Goal: Task Accomplishment & Management: Manage account settings

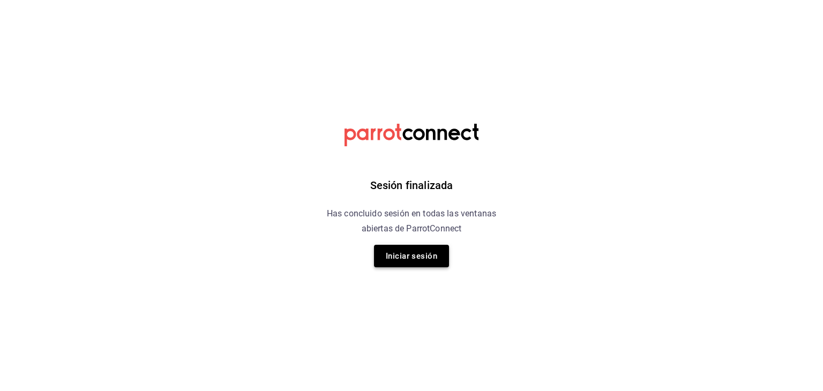
click at [437, 253] on button "Iniciar sesión" at bounding box center [411, 256] width 75 height 23
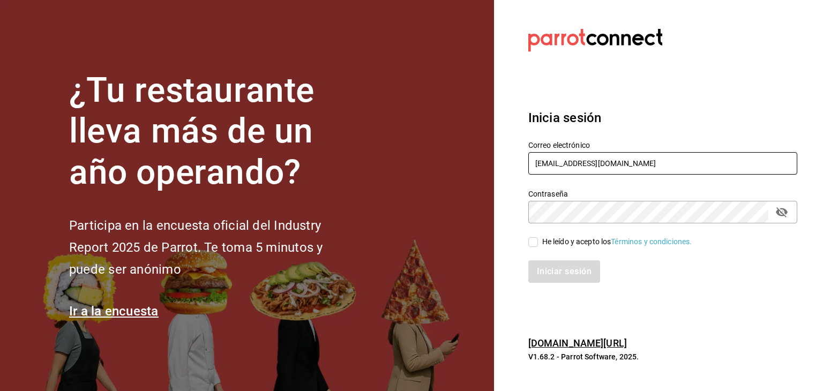
click at [637, 166] on input "ahireysofiavalenz@gmail.com" at bounding box center [662, 163] width 269 height 23
type input "[EMAIL_ADDRESS][DOMAIN_NAME]"
click at [539, 242] on span "He leído y acepto los Términos y condiciones." at bounding box center [615, 241] width 154 height 11
click at [538, 242] on input "He leído y acepto los Términos y condiciones." at bounding box center [533, 242] width 10 height 10
checkbox input "true"
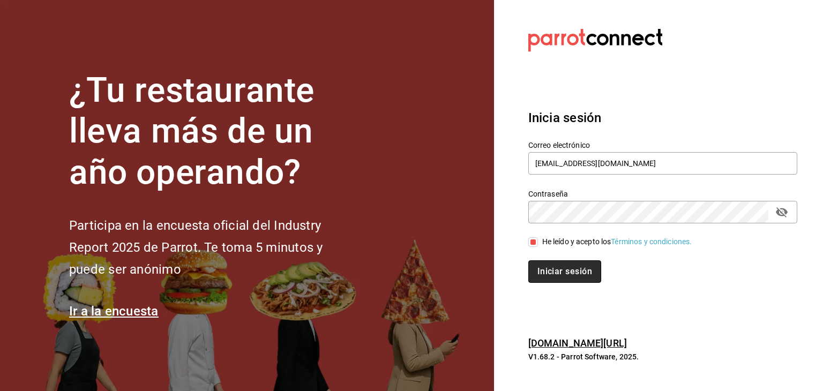
click at [563, 264] on button "Iniciar sesión" at bounding box center [564, 271] width 73 height 23
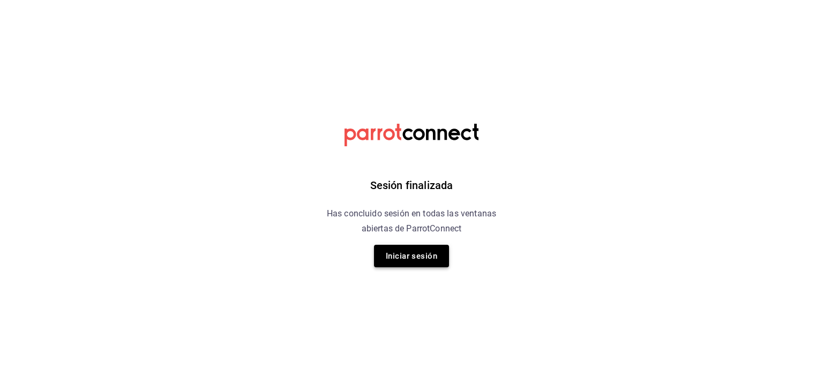
click at [422, 258] on button "Iniciar sesión" at bounding box center [411, 256] width 75 height 23
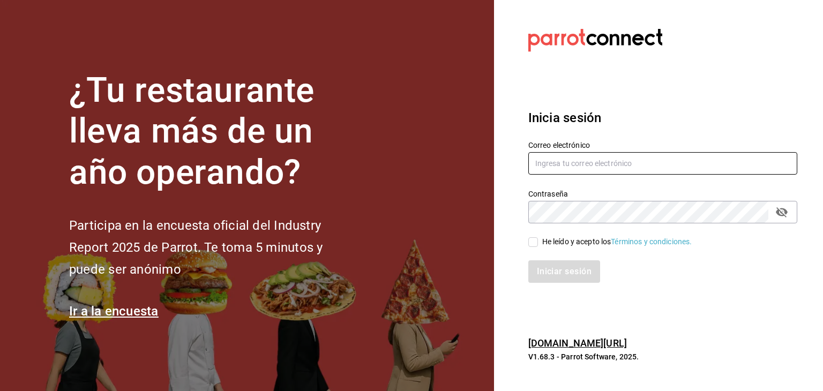
type input "[EMAIL_ADDRESS][DOMAIN_NAME]"
click at [535, 238] on input "He leído y acepto los Términos y condiciones." at bounding box center [533, 242] width 10 height 10
checkbox input "true"
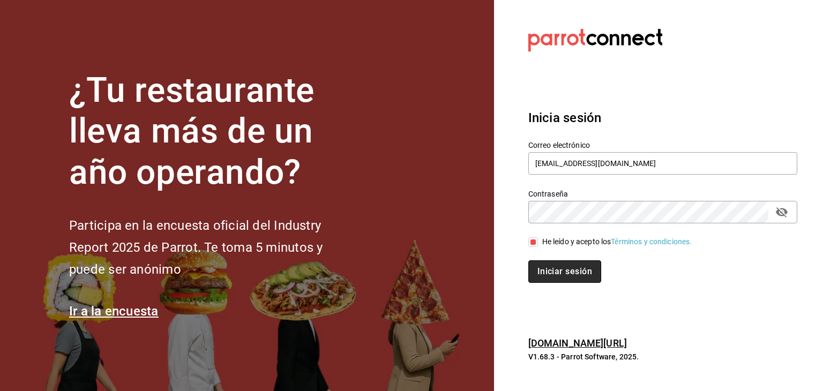
click at [556, 271] on button "Iniciar sesión" at bounding box center [564, 271] width 73 height 23
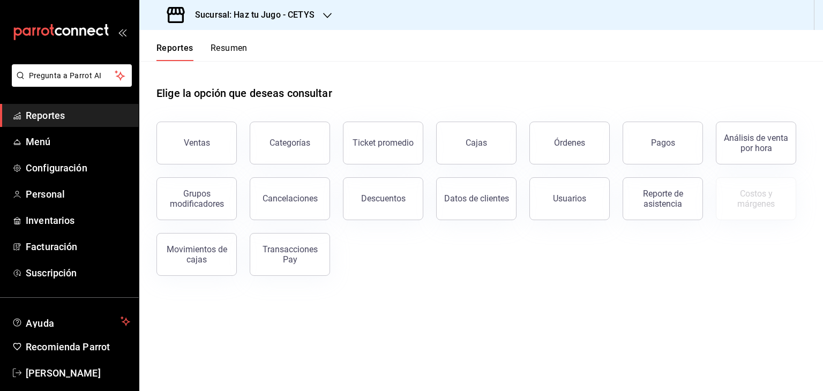
click at [319, 13] on div "Sucursal: Haz tu Jugo - CETYS" at bounding box center [242, 15] width 188 height 30
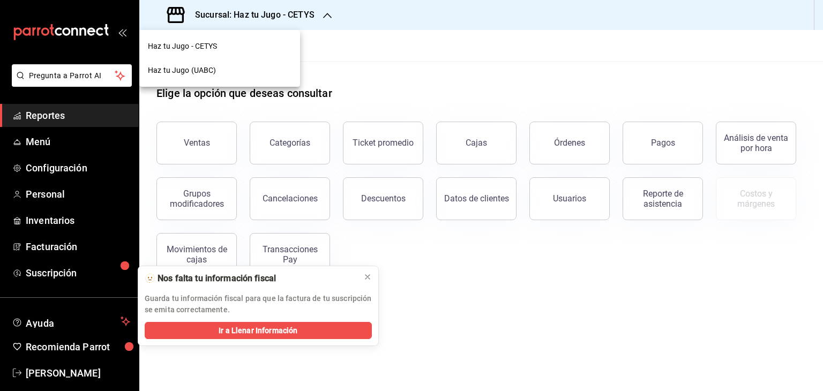
click at [223, 65] on div "Haz tu Jugo (UABC)" at bounding box center [220, 70] width 144 height 11
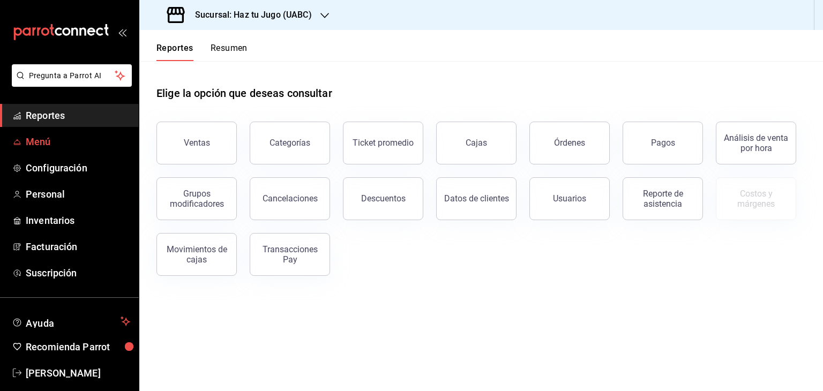
click at [88, 144] on span "Menú" at bounding box center [78, 141] width 104 height 14
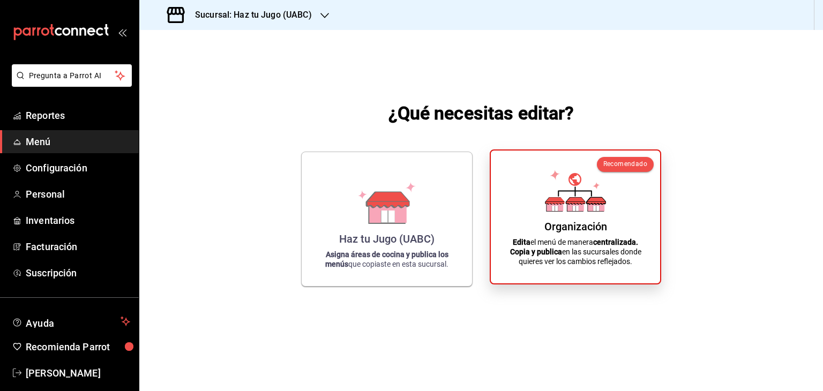
click at [600, 199] on icon at bounding box center [596, 201] width 19 height 7
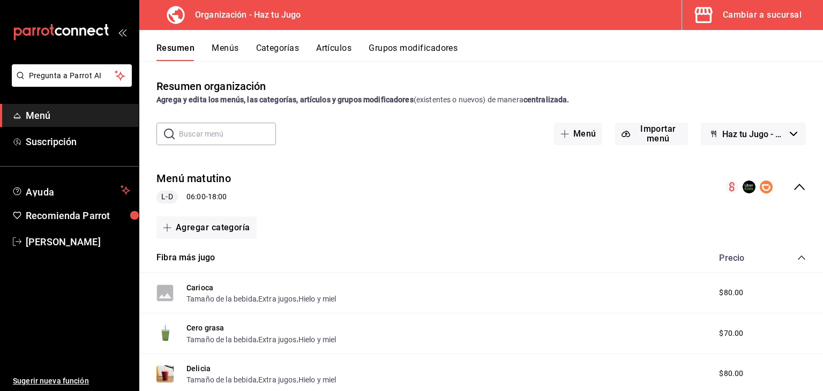
click at [761, 11] on div "Cambiar a sucursal" at bounding box center [762, 15] width 79 height 15
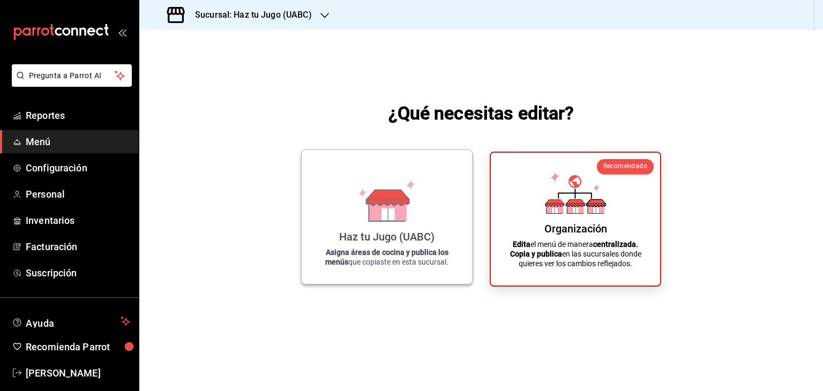
click at [433, 234] on div "Haz tu Jugo (UABC)" at bounding box center [386, 236] width 95 height 13
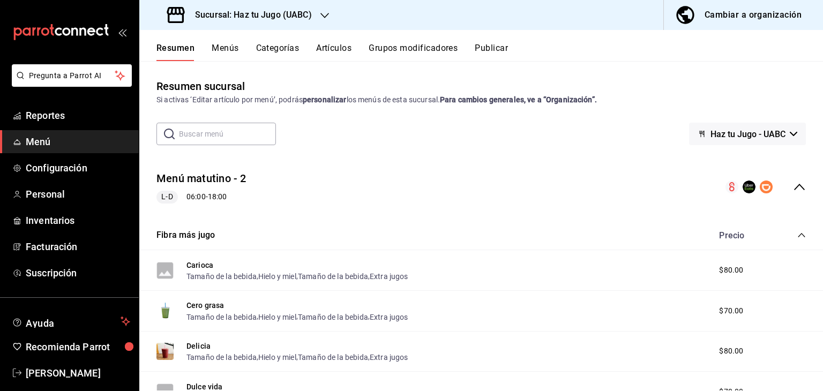
click at [414, 54] on button "Grupos modificadores" at bounding box center [413, 52] width 89 height 18
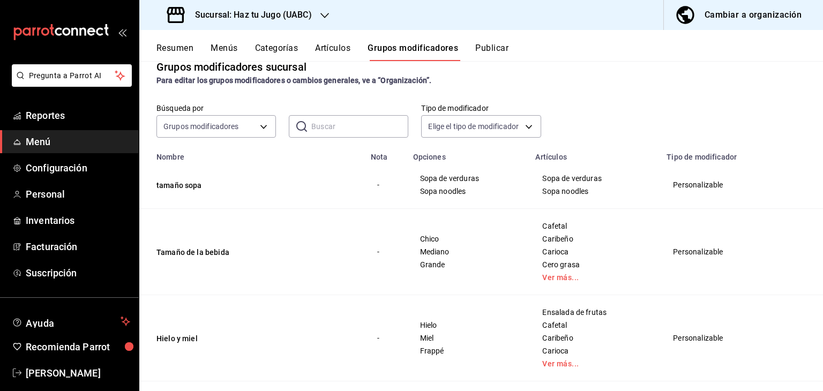
scroll to position [60, 0]
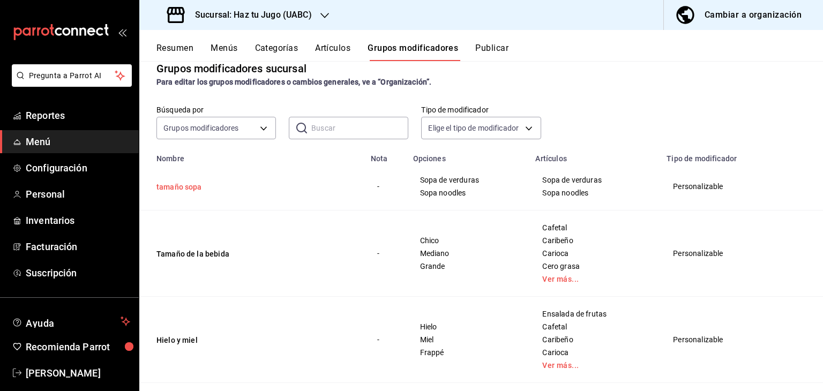
click at [184, 190] on button "tamaño sopa" at bounding box center [220, 187] width 129 height 11
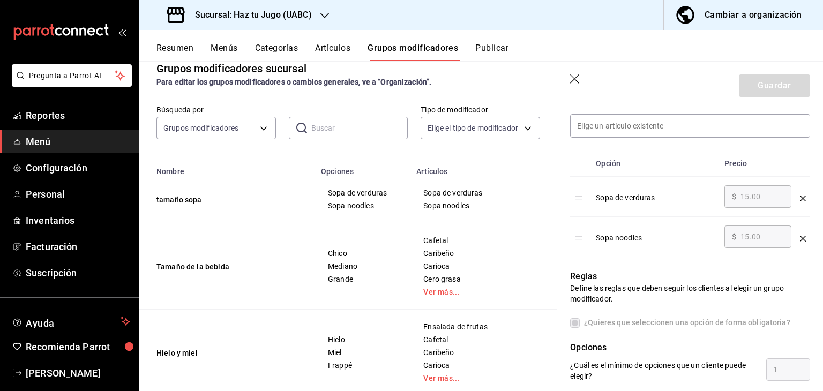
scroll to position [309, 0]
click at [643, 200] on div "Sopa de verduras" at bounding box center [656, 193] width 120 height 18
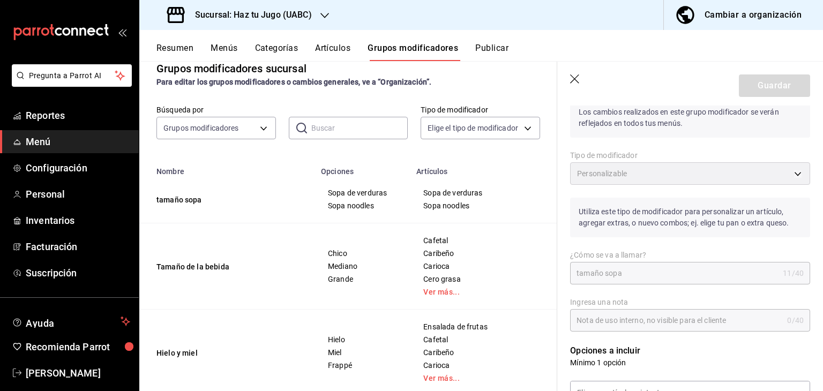
scroll to position [0, 0]
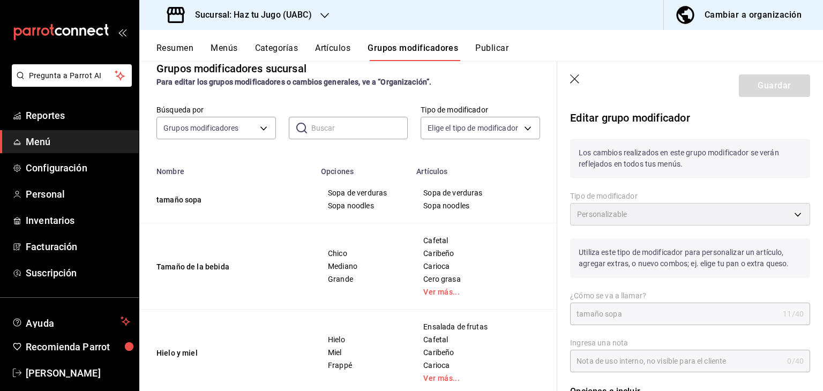
click at [684, 151] on p "Los cambios realizados en este grupo modificador se verán reflejados en todos t…" at bounding box center [690, 159] width 240 height 40
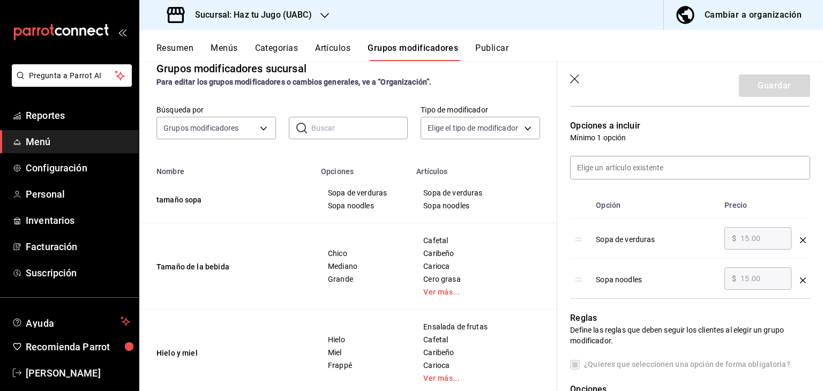
scroll to position [268, 0]
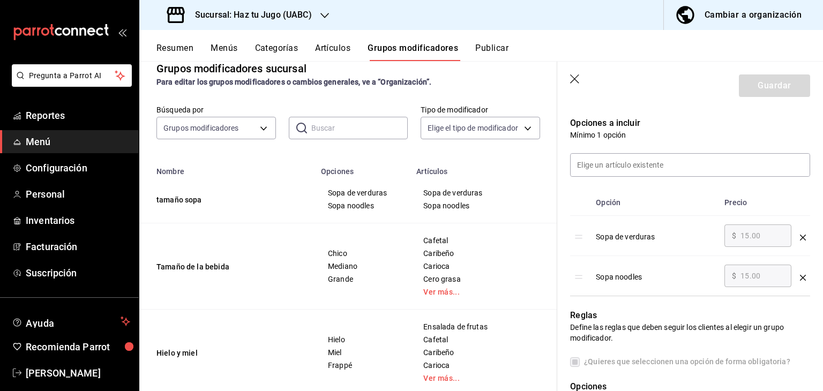
click at [649, 236] on div "Sopa de verduras" at bounding box center [656, 233] width 120 height 18
click at [672, 138] on p "Mínimo 1 opción" at bounding box center [690, 135] width 240 height 11
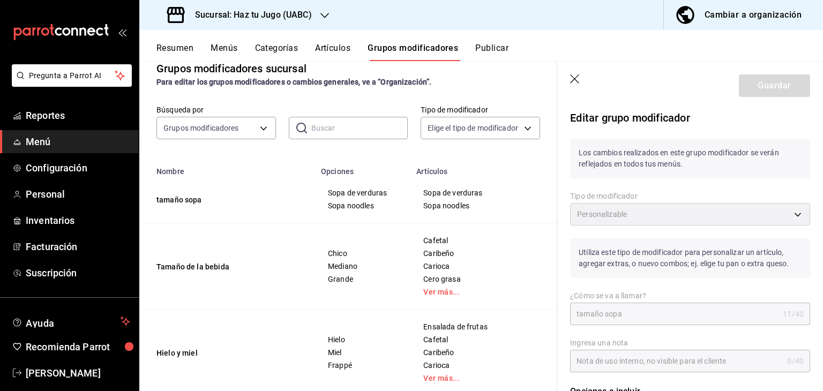
click at [609, 166] on p "Los cambios realizados en este grupo modificador se verán reflejados en todos t…" at bounding box center [690, 159] width 240 height 40
click at [635, 226] on div "Utiliza este tipo de modificador para personalizar un artículo, agregar extras,…" at bounding box center [683, 252] width 253 height 53
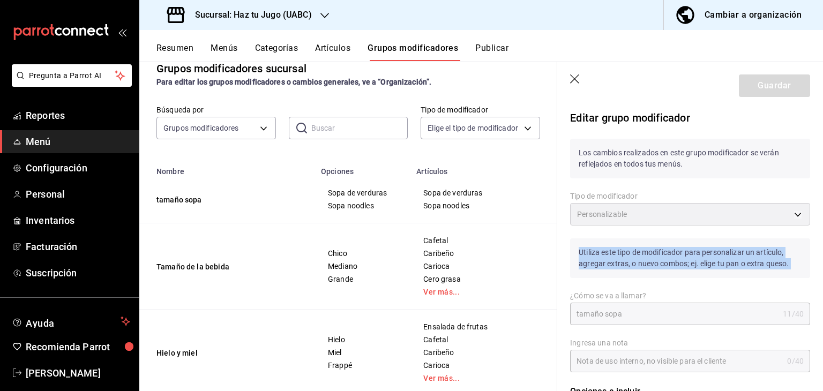
click at [635, 226] on div "Utiliza este tipo de modificador para personalizar un artículo, agregar extras,…" at bounding box center [683, 252] width 253 height 53
click at [733, 19] on div "Cambiar a organización" at bounding box center [753, 15] width 97 height 15
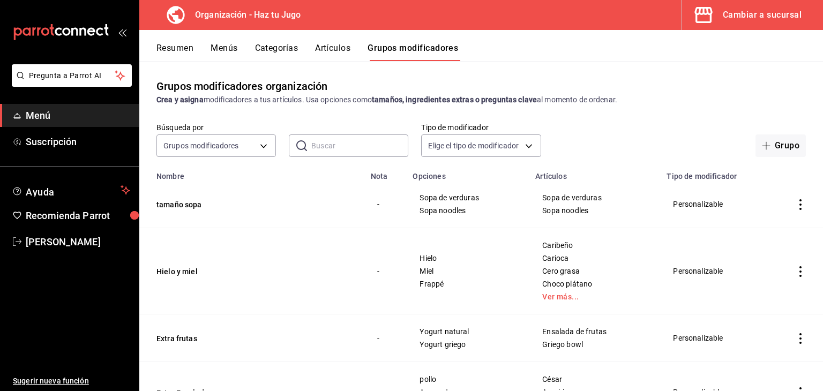
scroll to position [34, 0]
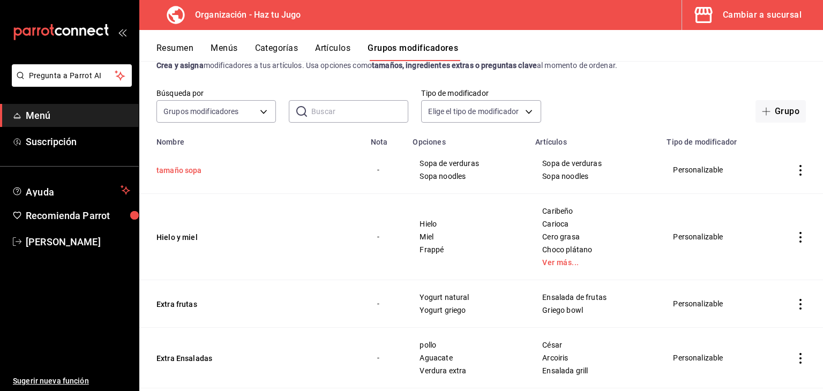
click at [176, 173] on button "tamaño sopa" at bounding box center [220, 170] width 129 height 11
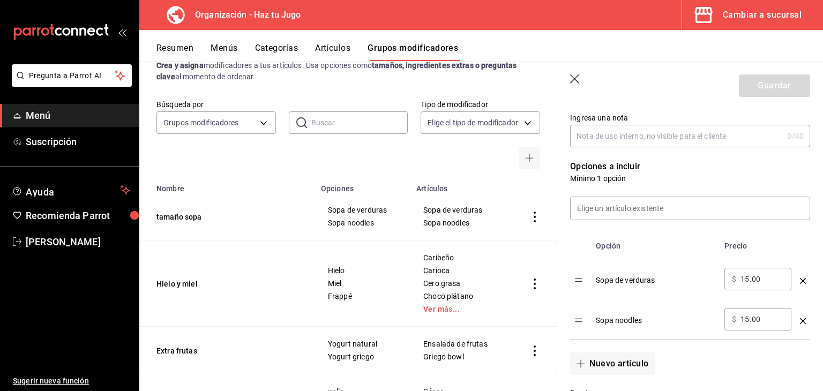
scroll to position [255, 0]
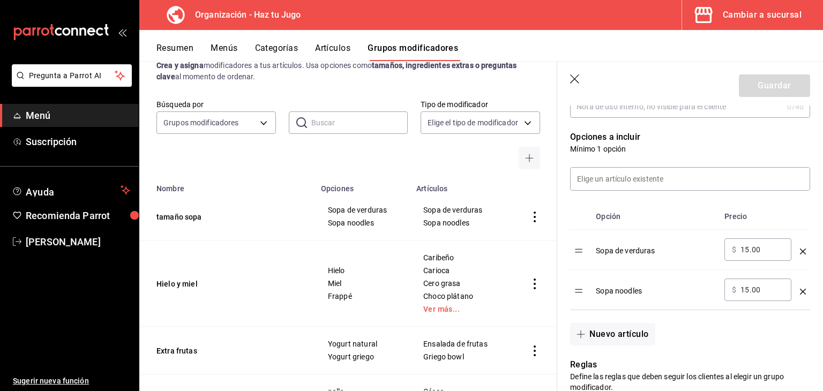
click at [622, 254] on div "Sopa de verduras" at bounding box center [656, 247] width 120 height 18
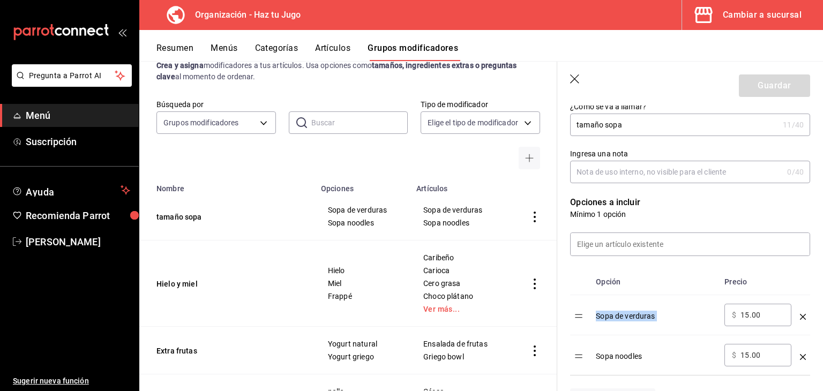
scroll to position [168, 0]
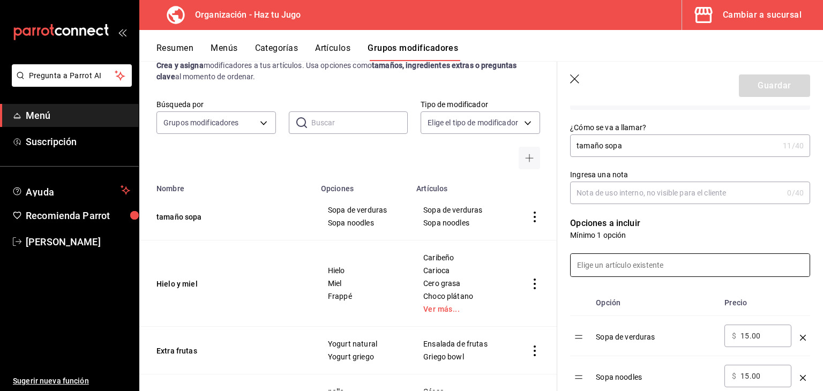
click at [657, 264] on input at bounding box center [690, 265] width 239 height 23
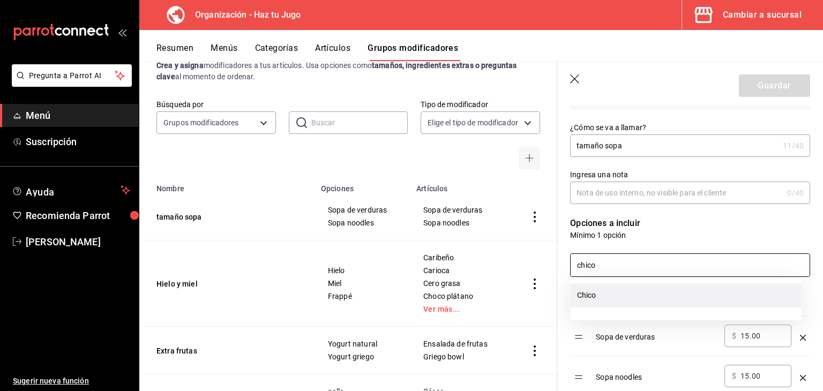
click at [641, 289] on li "Chico" at bounding box center [686, 295] width 231 height 24
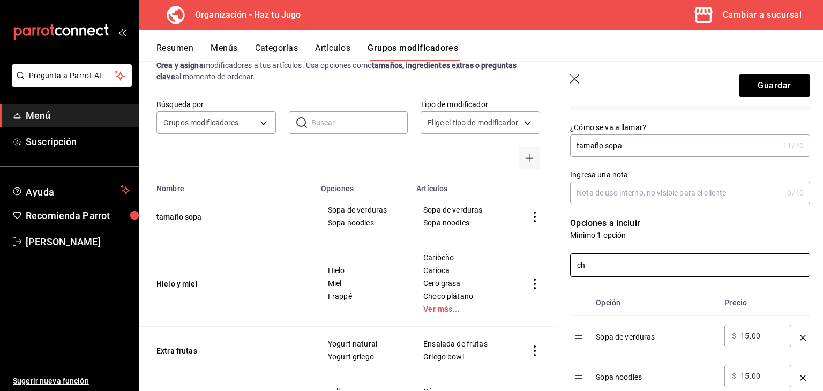
type input "c"
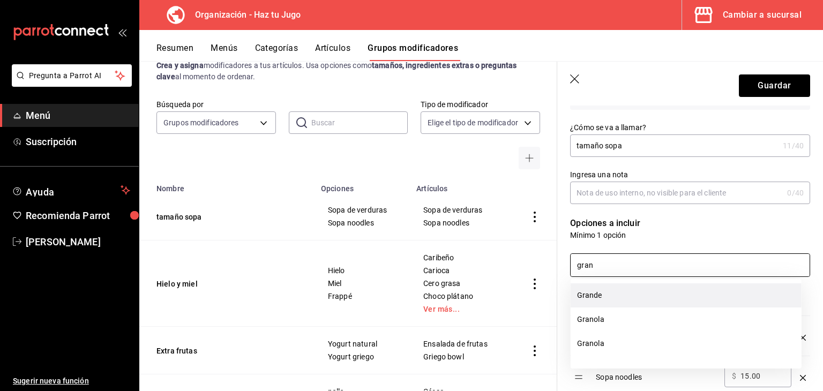
click at [603, 297] on li "Grande" at bounding box center [686, 295] width 231 height 24
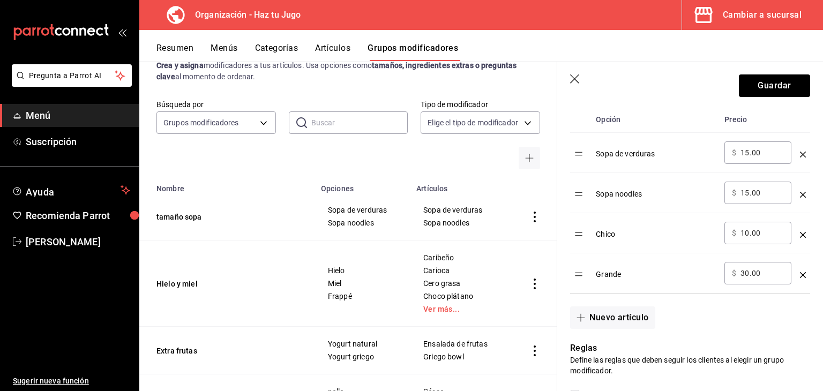
scroll to position [354, 0]
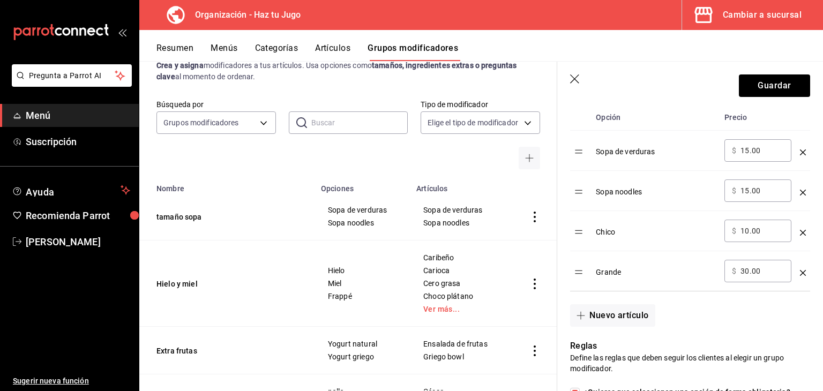
type input "gran"
click at [800, 153] on icon "optionsTable" at bounding box center [803, 152] width 6 height 6
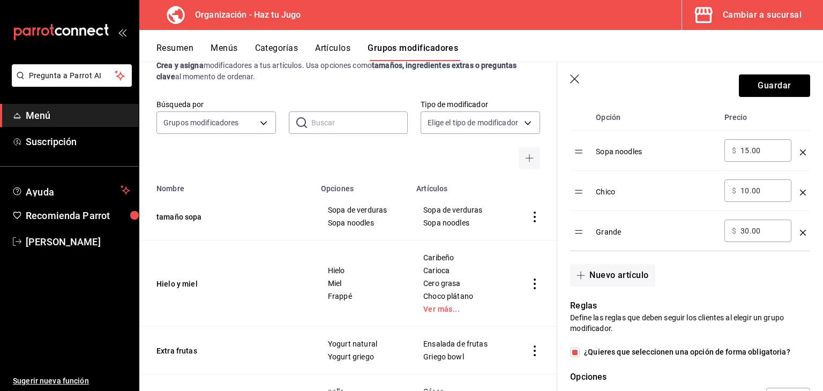
click at [800, 153] on icon "optionsTable" at bounding box center [803, 152] width 6 height 6
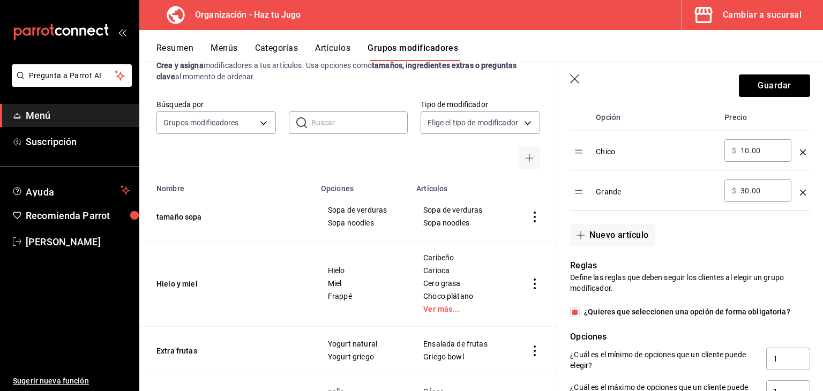
click at [759, 149] on input "10.00" at bounding box center [761, 150] width 43 height 11
type input "1.00"
type input "0.00"
drag, startPoint x: 766, startPoint y: 196, endPoint x: 727, endPoint y: 193, distance: 39.8
click at [727, 193] on div "​ $ 30.00 ​" at bounding box center [757, 190] width 67 height 23
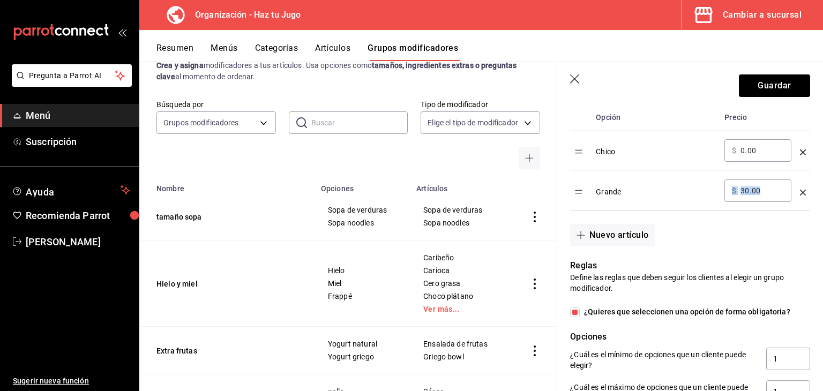
click at [766, 193] on input "30.00" at bounding box center [761, 190] width 43 height 11
type input "3.00"
type input "15.00"
click at [781, 84] on button "Guardar" at bounding box center [774, 85] width 71 height 23
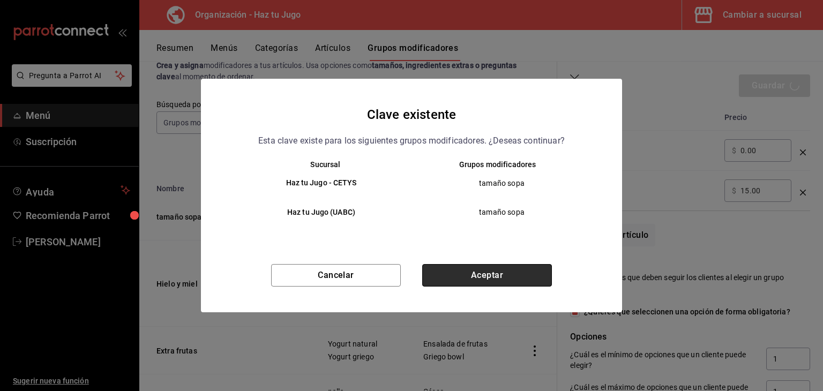
click at [491, 276] on button "Aceptar" at bounding box center [487, 275] width 130 height 23
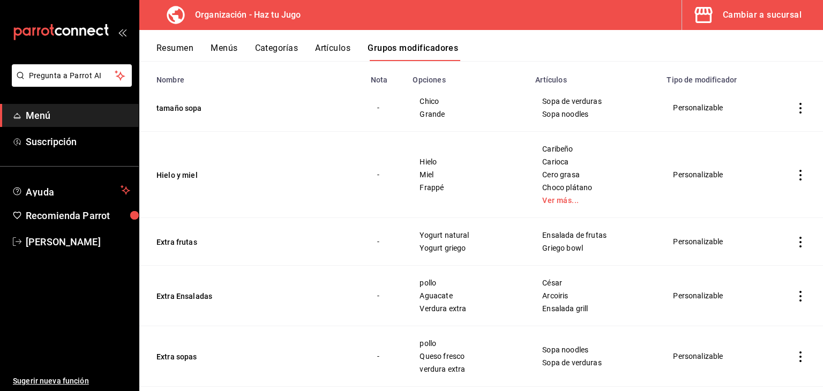
scroll to position [103, 0]
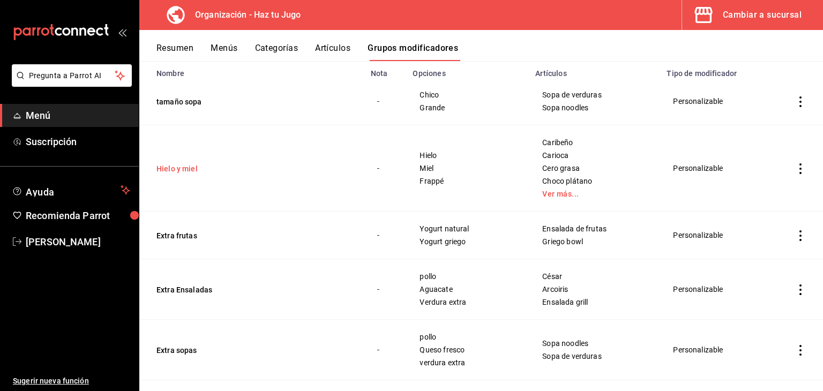
click at [189, 171] on button "Hielo y miel" at bounding box center [220, 168] width 129 height 11
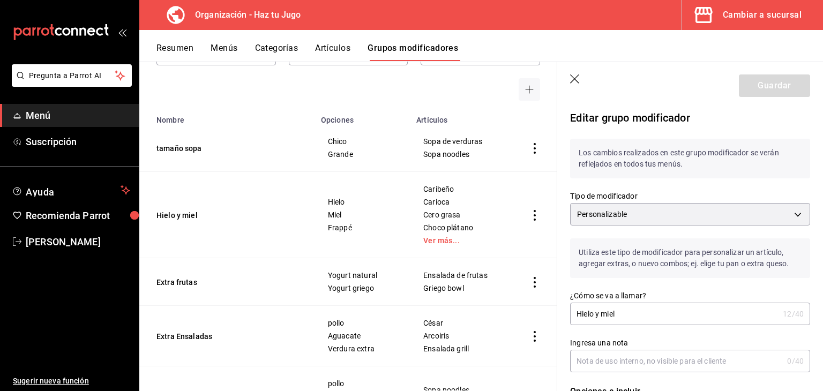
click at [574, 73] on header "Guardar" at bounding box center [690, 84] width 266 height 44
click at [573, 82] on icon "button" at bounding box center [575, 79] width 11 height 11
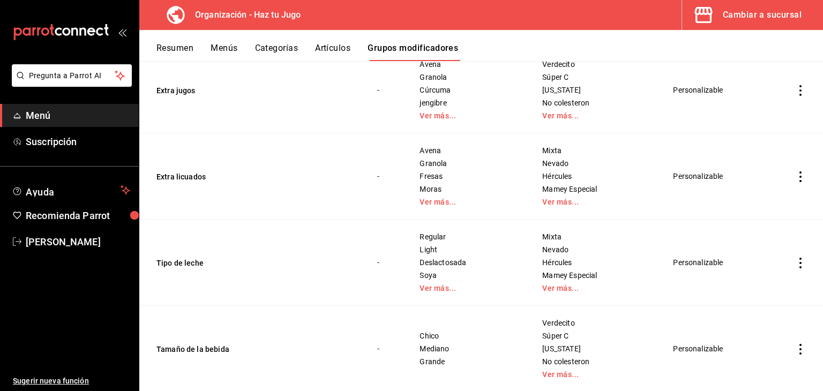
scroll to position [708, 0]
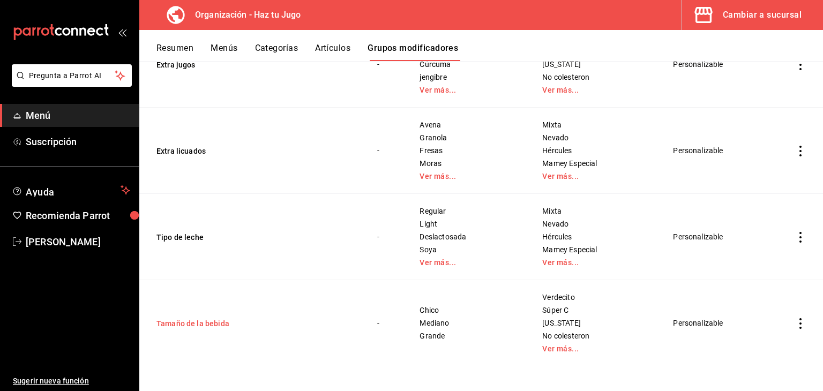
click at [204, 322] on button "Tamaño de la bebida" at bounding box center [220, 323] width 129 height 11
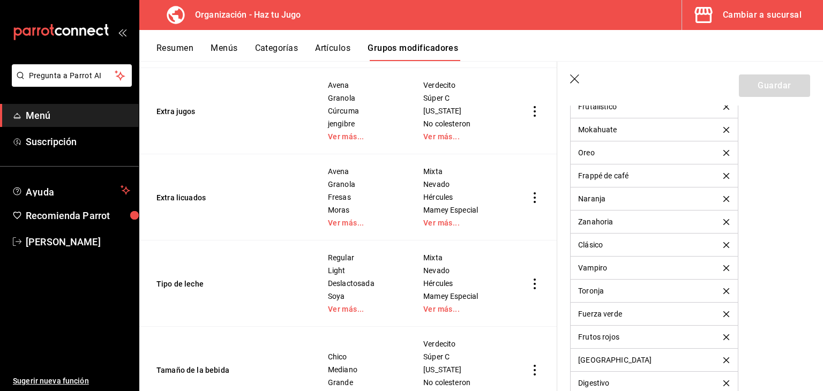
scroll to position [1591, 0]
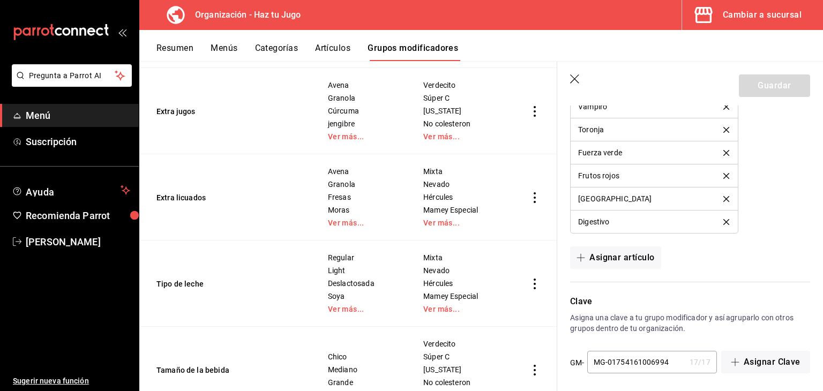
click at [735, 12] on div "Cambiar a sucursal" at bounding box center [762, 15] width 79 height 15
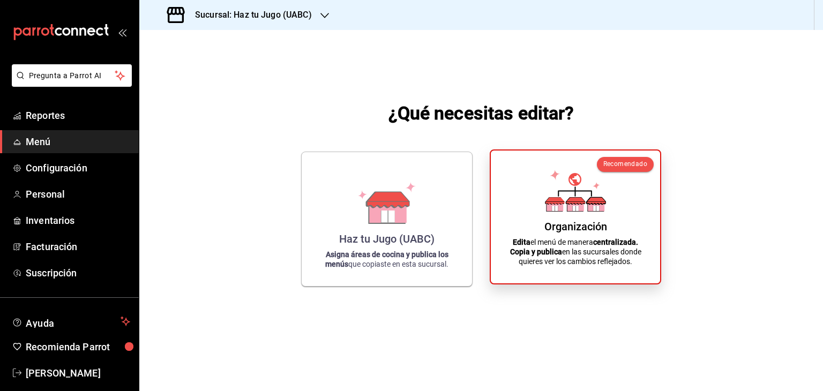
click at [593, 208] on icon at bounding box center [596, 208] width 6 height 5
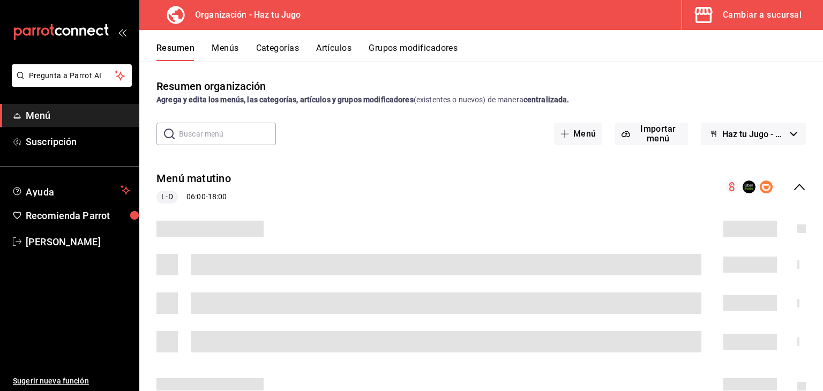
click at [224, 50] on button "Menús" at bounding box center [225, 52] width 27 height 18
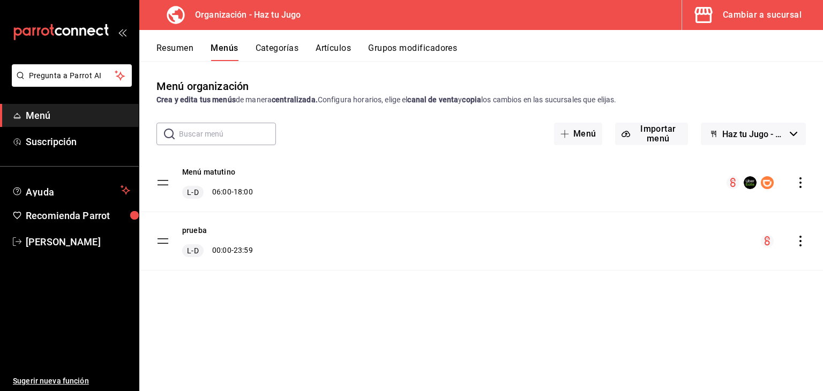
click at [757, 14] on div "Cambiar a sucursal" at bounding box center [762, 15] width 79 height 15
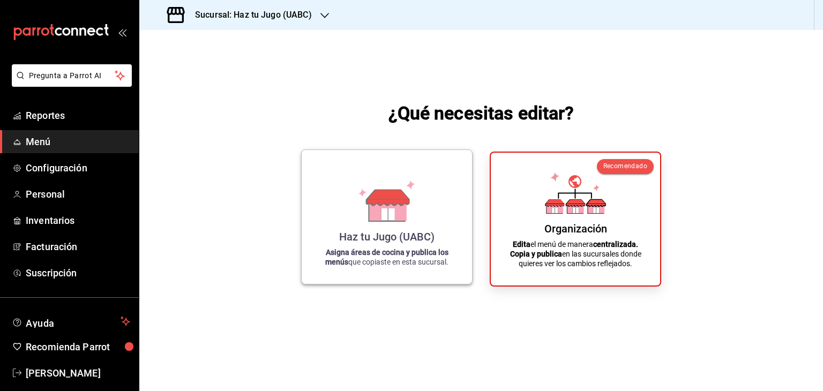
click at [453, 203] on div "Haz tu Jugo (UABC) Asigna áreas de cocina y publica los menús que copiaste en e…" at bounding box center [387, 217] width 145 height 117
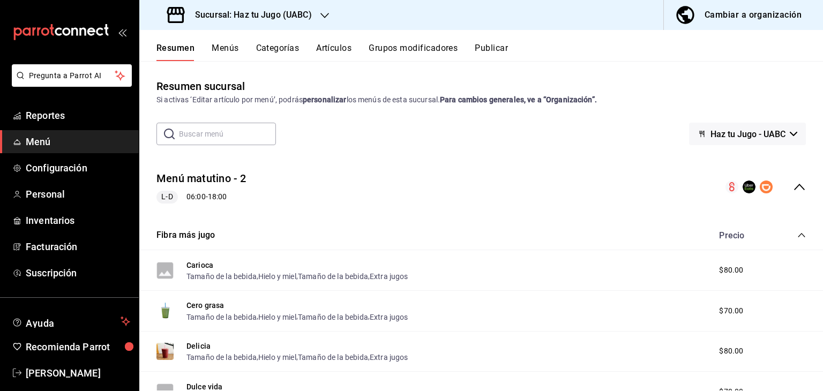
click at [212, 53] on button "Menús" at bounding box center [225, 52] width 27 height 18
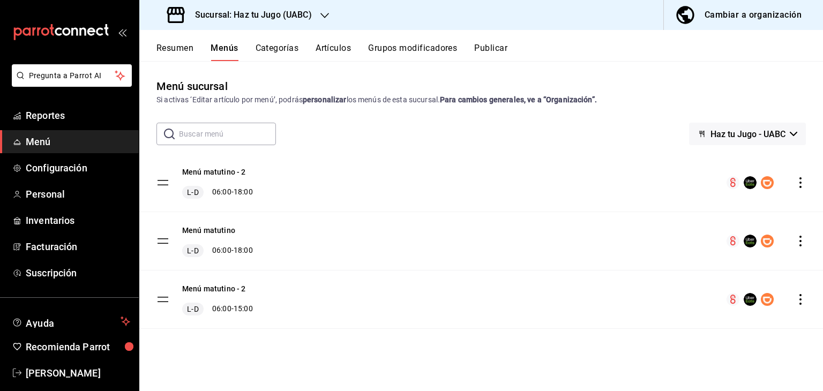
click at [802, 242] on icon "actions" at bounding box center [800, 241] width 11 height 11
click at [710, 292] on span "Eliminar menú y contenido relacionado" at bounding box center [715, 287] width 131 height 9
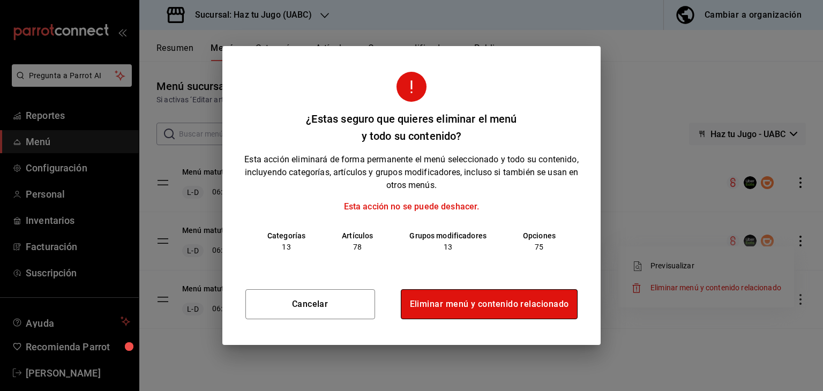
click at [532, 297] on button "Eliminar menú y contenido relacionado" at bounding box center [489, 304] width 177 height 30
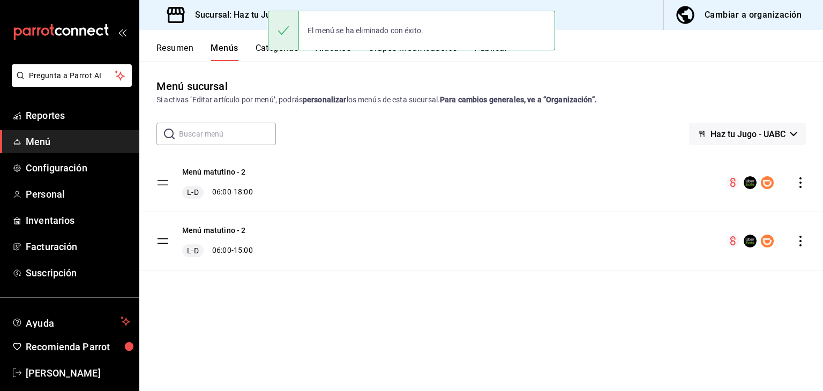
click at [237, 247] on div "L-D 06:00 - 15:00" at bounding box center [217, 250] width 71 height 13
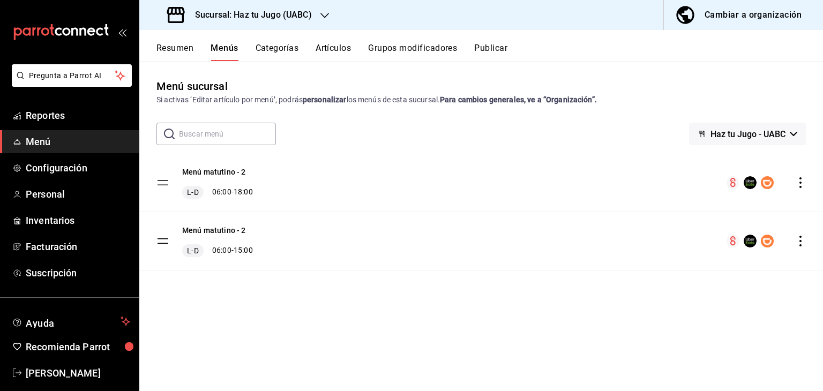
click at [801, 246] on icon "actions" at bounding box center [800, 241] width 2 height 11
click at [682, 285] on span "Eliminar menú y contenido relacionado" at bounding box center [715, 287] width 131 height 9
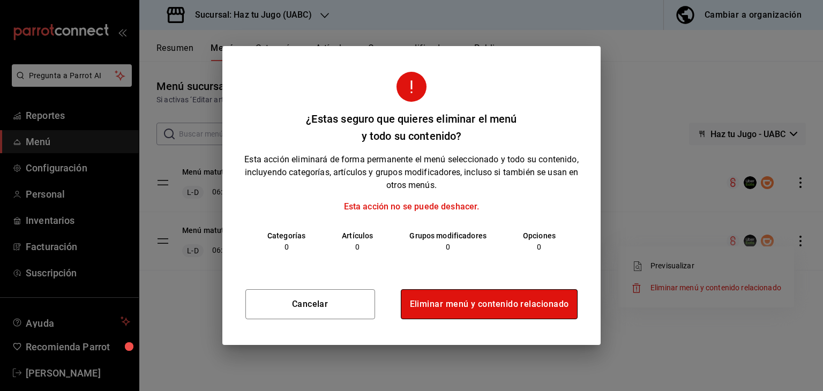
click at [488, 311] on button "Eliminar menú y contenido relacionado" at bounding box center [489, 304] width 177 height 30
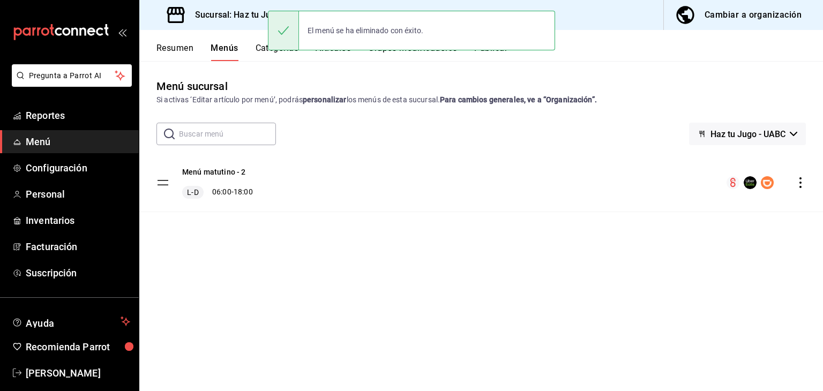
click at [705, 84] on div "Menú sucursal Si activas ‘Editar artículo por menú’, podrás personalizar los me…" at bounding box center [481, 91] width 684 height 27
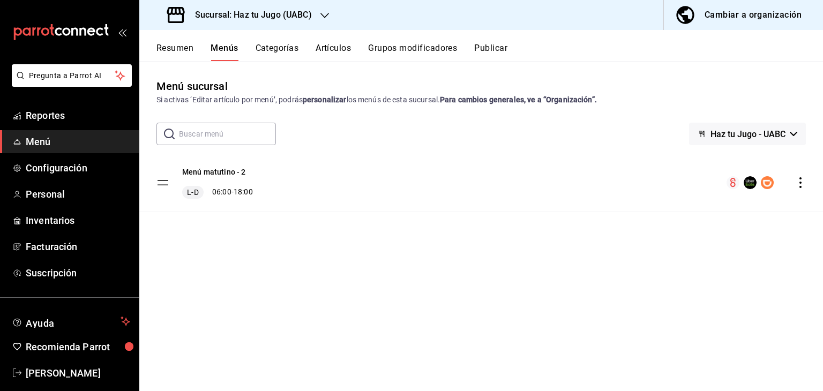
click at [498, 200] on div "Menú matutino - 2 L-D 06:00 - 18:00" at bounding box center [481, 183] width 684 height 58
click at [797, 106] on div "Menú sucursal Si activas ‘Editar artículo por menú’, podrás personalizar los me…" at bounding box center [481, 234] width 684 height 312
click at [230, 177] on button "Menú matutino - 2" at bounding box center [214, 172] width 64 height 11
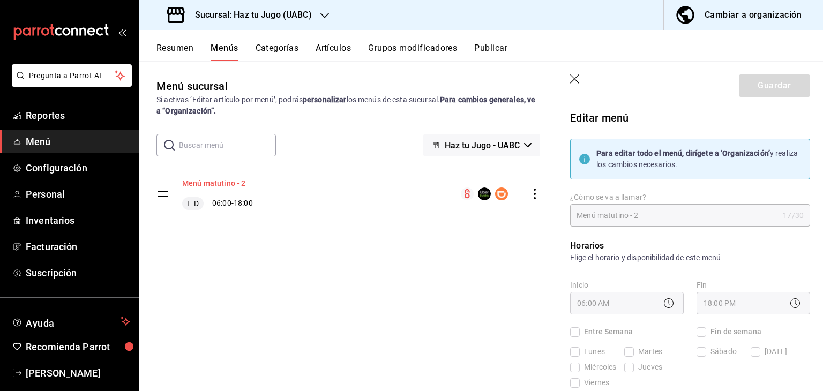
checkbox input "true"
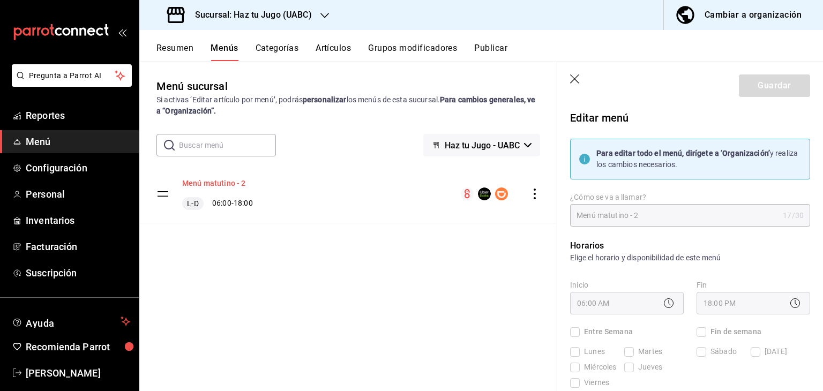
checkbox input "true"
click at [577, 78] on icon "button" at bounding box center [575, 79] width 11 height 11
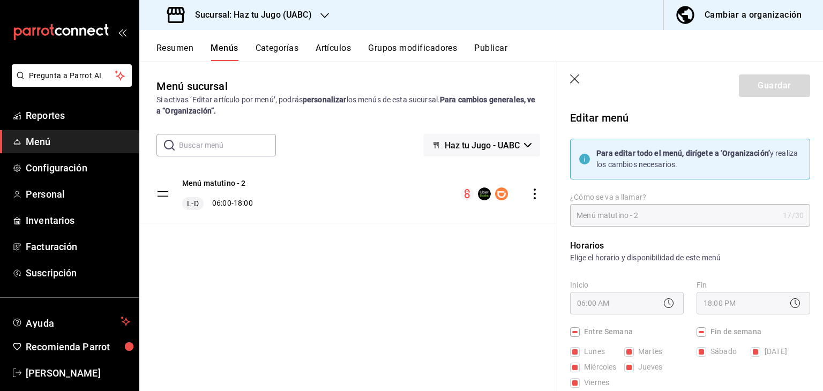
checkbox input "false"
type input "1755720864739"
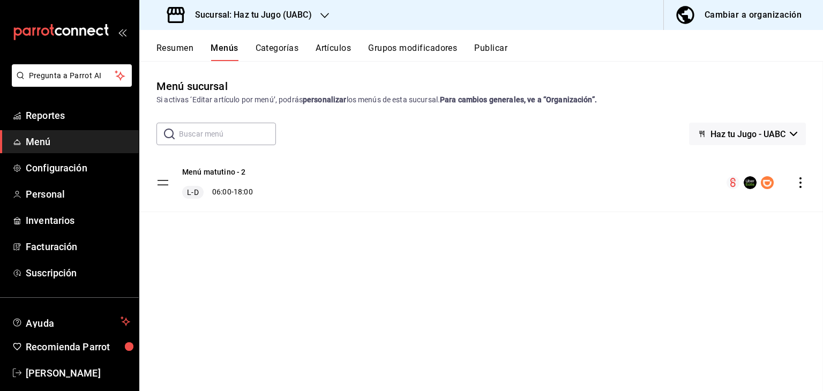
checkbox input "false"
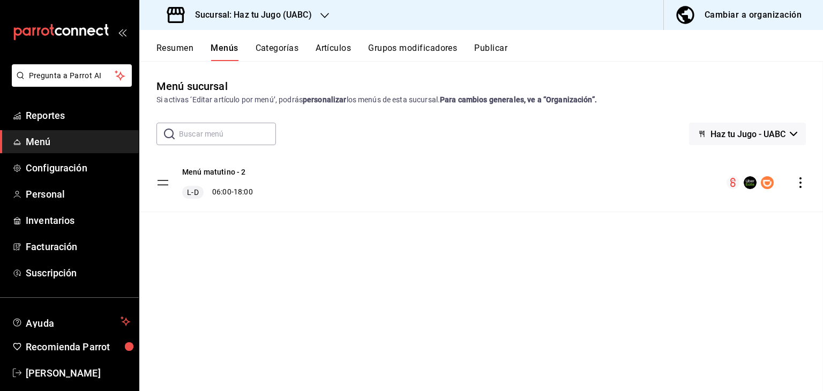
checkbox input "false"
click at [745, 18] on div "Cambiar a organización" at bounding box center [753, 15] width 97 height 15
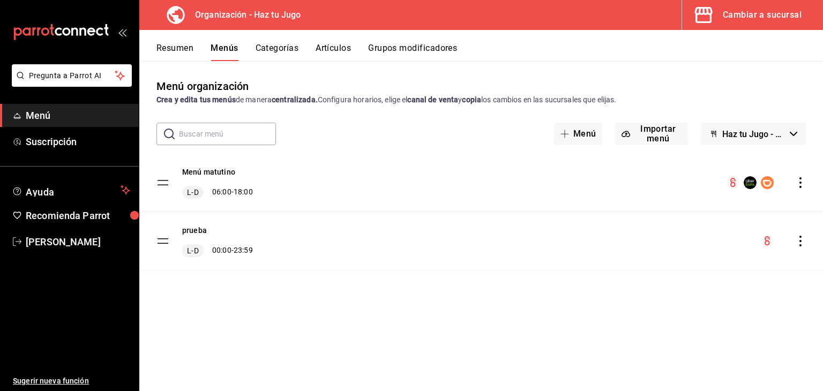
click at [797, 182] on icon "actions" at bounding box center [800, 182] width 11 height 11
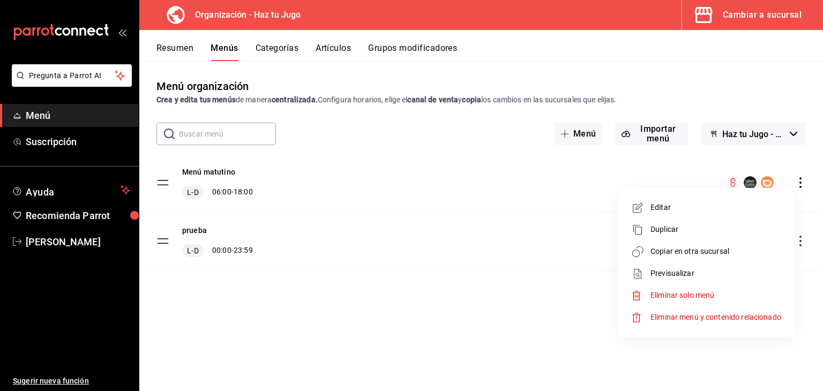
click at [685, 260] on li "Copiar en otra sucursal" at bounding box center [706, 252] width 167 height 22
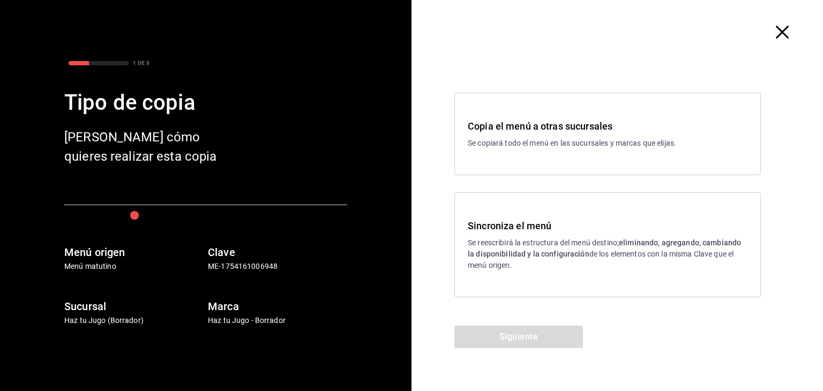
click at [571, 129] on h3 "Copia el menú a otras sucursales" at bounding box center [608, 126] width 280 height 14
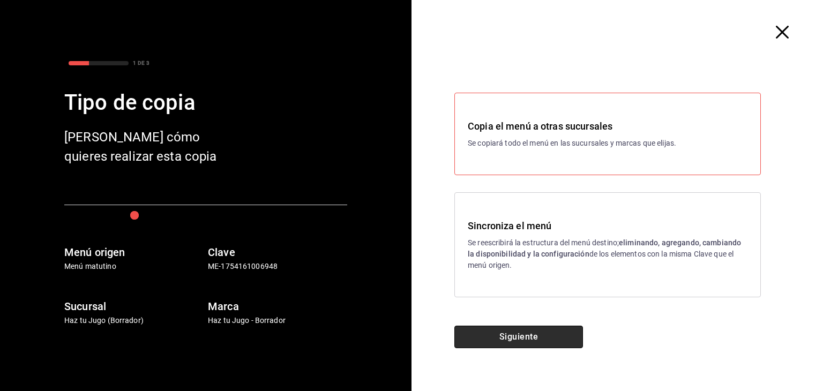
click at [535, 339] on button "Siguiente" at bounding box center [518, 337] width 129 height 23
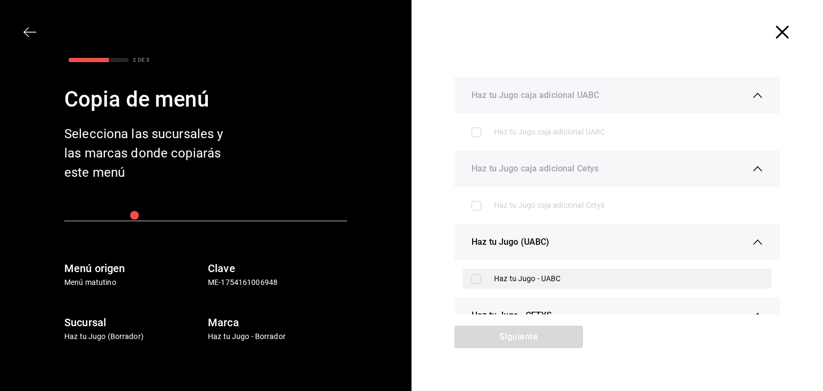
click at [478, 279] on label at bounding box center [478, 279] width 14 height 10
click at [478, 279] on input "checkbox" at bounding box center [476, 279] width 10 height 10
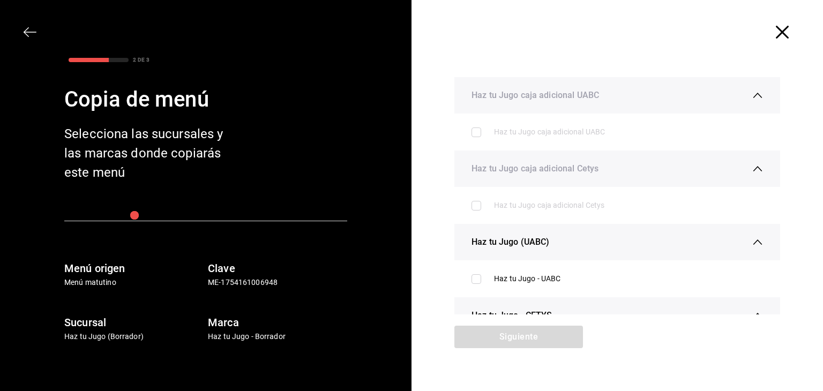
scroll to position [56, 0]
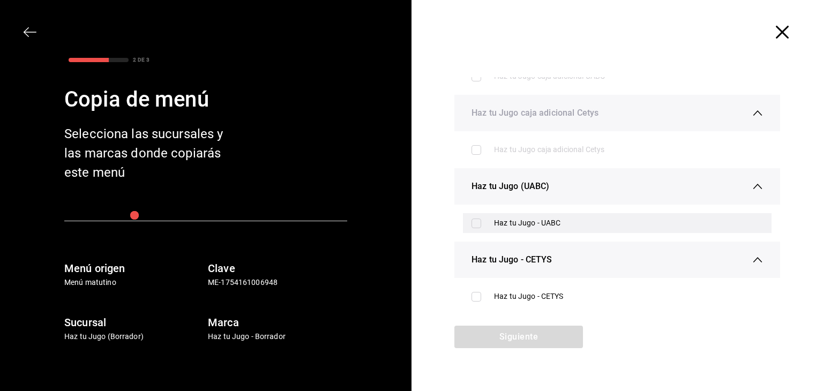
click at [474, 220] on input "checkbox" at bounding box center [476, 224] width 10 height 10
checkbox input "true"
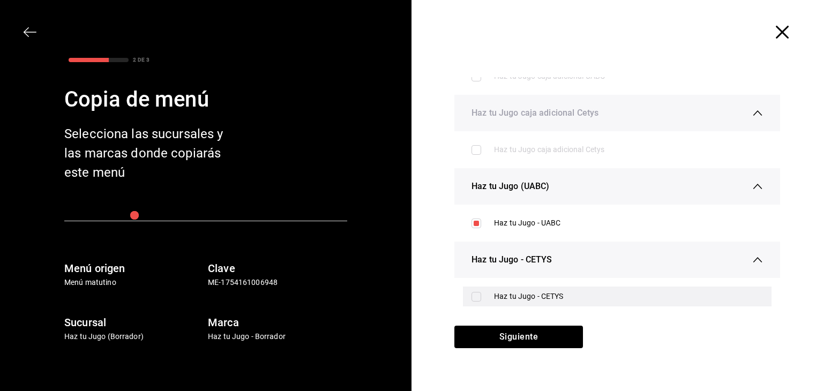
click at [474, 295] on input "checkbox" at bounding box center [476, 297] width 10 height 10
checkbox input "true"
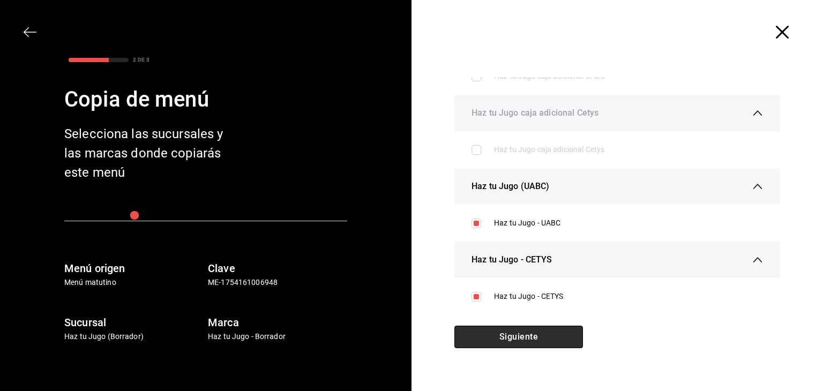
click at [507, 334] on button "Siguiente" at bounding box center [518, 337] width 129 height 23
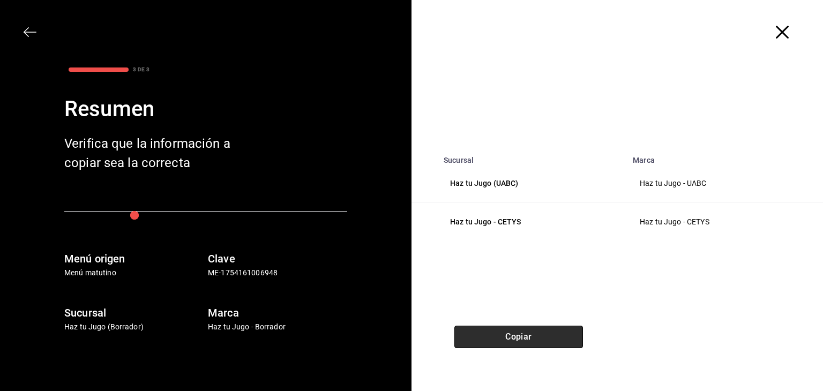
click at [525, 336] on button "Copiar" at bounding box center [518, 337] width 129 height 23
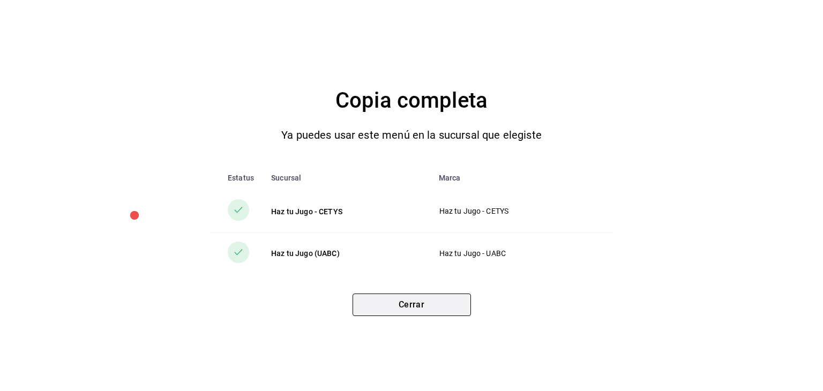
click at [405, 311] on button "Cerrar" at bounding box center [412, 305] width 118 height 23
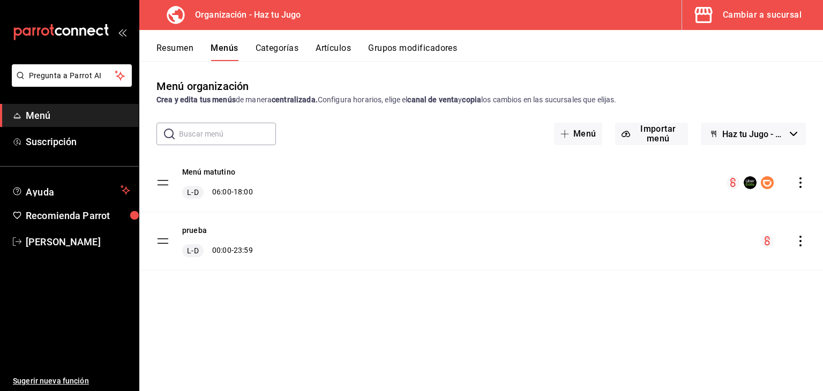
click at [242, 173] on div "Menú matutino L-D 06:00 - 18:00" at bounding box center [217, 183] width 71 height 32
click at [221, 174] on button "Menú matutino" at bounding box center [208, 172] width 53 height 11
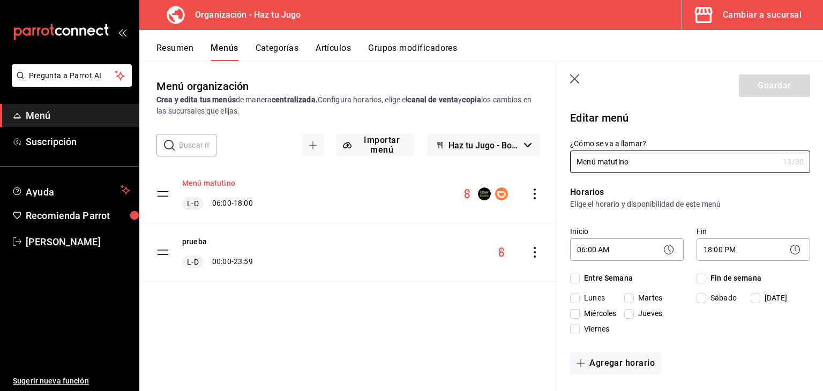
checkbox input "true"
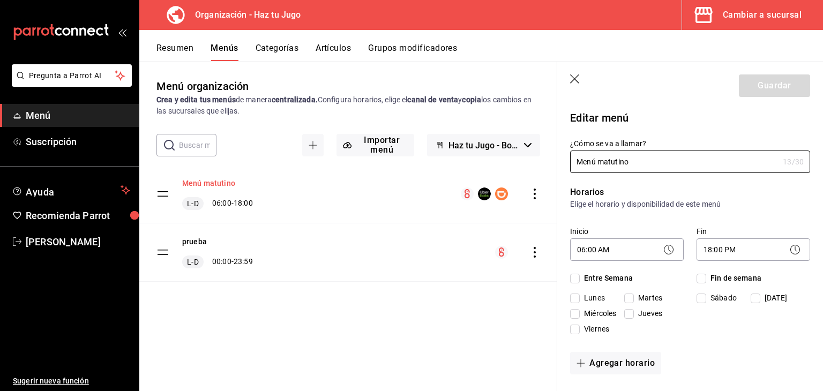
checkbox input "true"
